Goal: Register for event/course

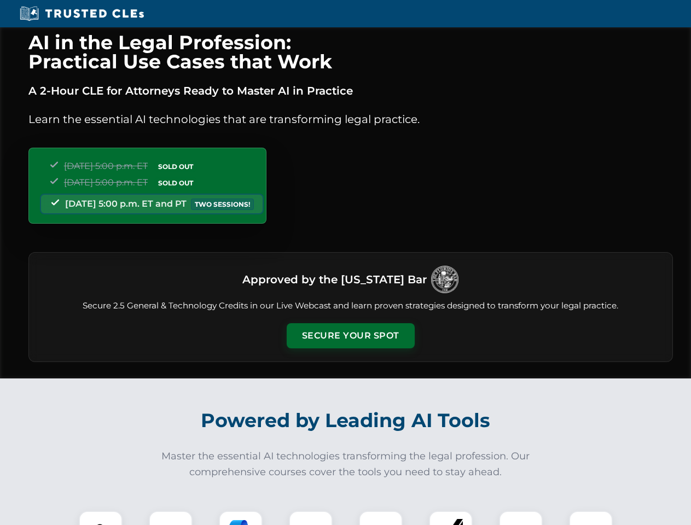
click at [350, 336] on button "Secure Your Spot" at bounding box center [351, 335] width 128 height 25
click at [101, 518] on img at bounding box center [101, 533] width 32 height 32
click at [171, 518] on div at bounding box center [171, 533] width 44 height 44
